Goal: Transaction & Acquisition: Download file/media

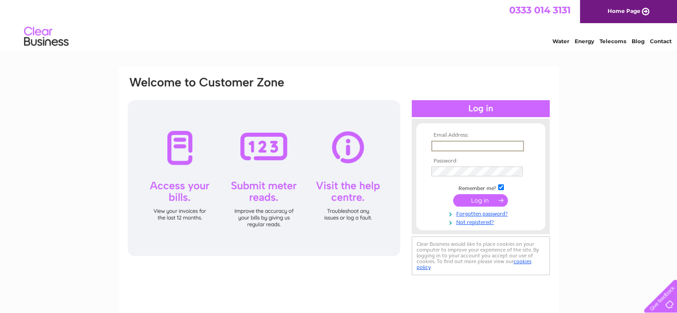
click at [445, 146] on input "text" at bounding box center [477, 146] width 93 height 11
type input "david.wishart@veolia.com"
click at [476, 200] on input "submit" at bounding box center [480, 199] width 55 height 12
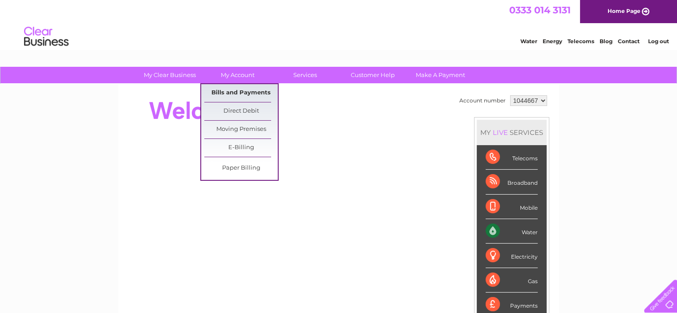
click at [234, 93] on link "Bills and Payments" at bounding box center [240, 93] width 73 height 18
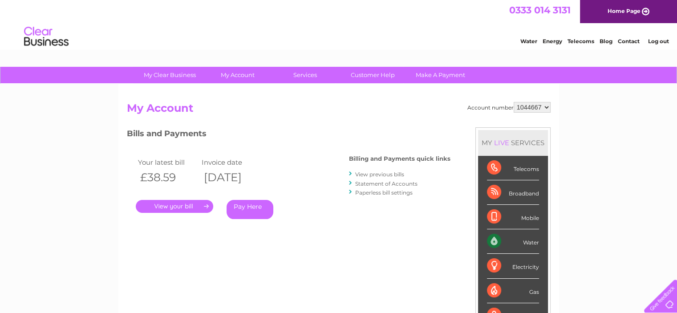
click at [181, 201] on link "." at bounding box center [174, 206] width 77 height 13
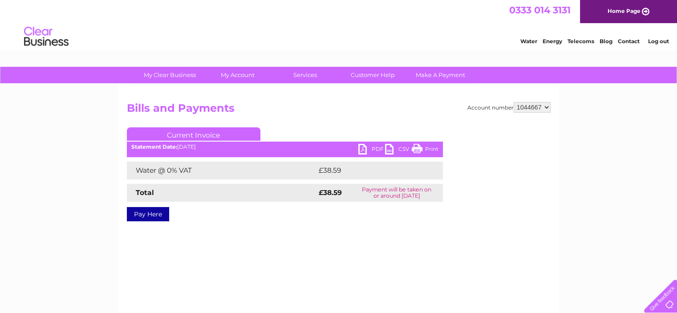
click at [365, 149] on link "PDF" at bounding box center [371, 150] width 27 height 13
click at [659, 41] on link "Log out" at bounding box center [658, 41] width 21 height 7
